Goal: Find specific page/section: Find specific page/section

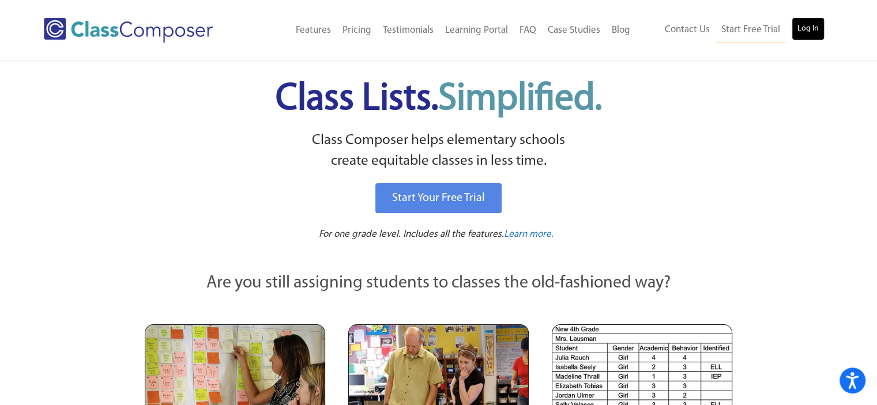
click at [813, 28] on link "Log In" at bounding box center [808, 28] width 33 height 23
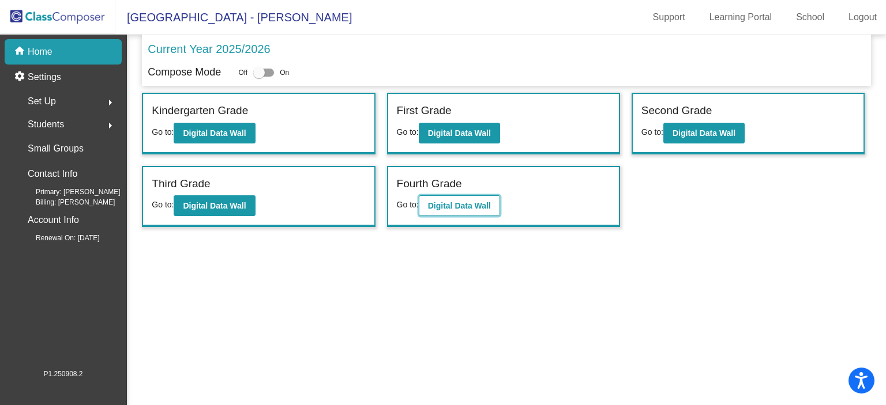
click at [448, 202] on b "Digital Data Wall" at bounding box center [459, 205] width 63 height 9
